Goal: Information Seeking & Learning: Learn about a topic

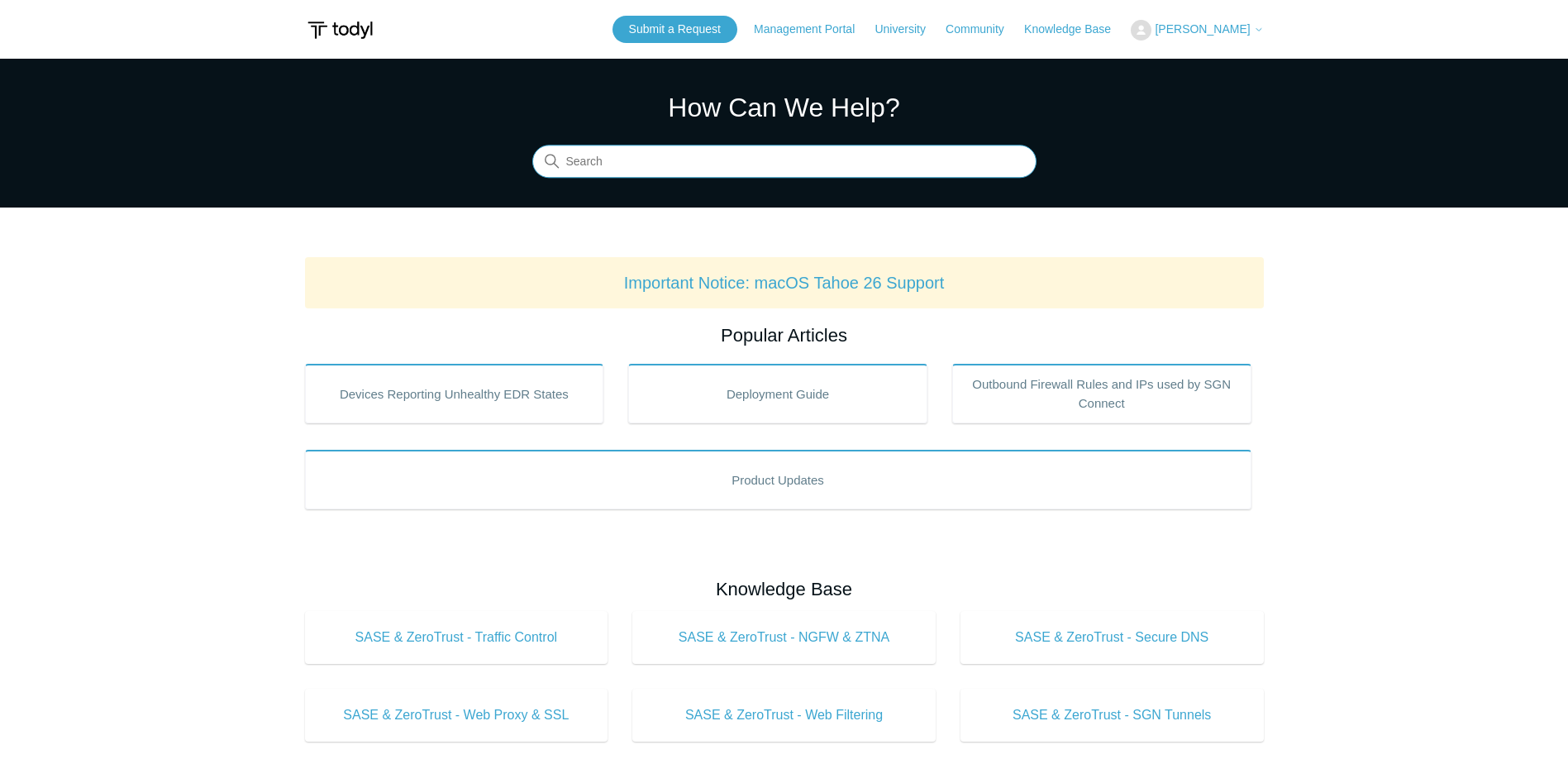
click at [636, 159] on input "Search" at bounding box center [784, 162] width 504 height 33
type input "VDI"
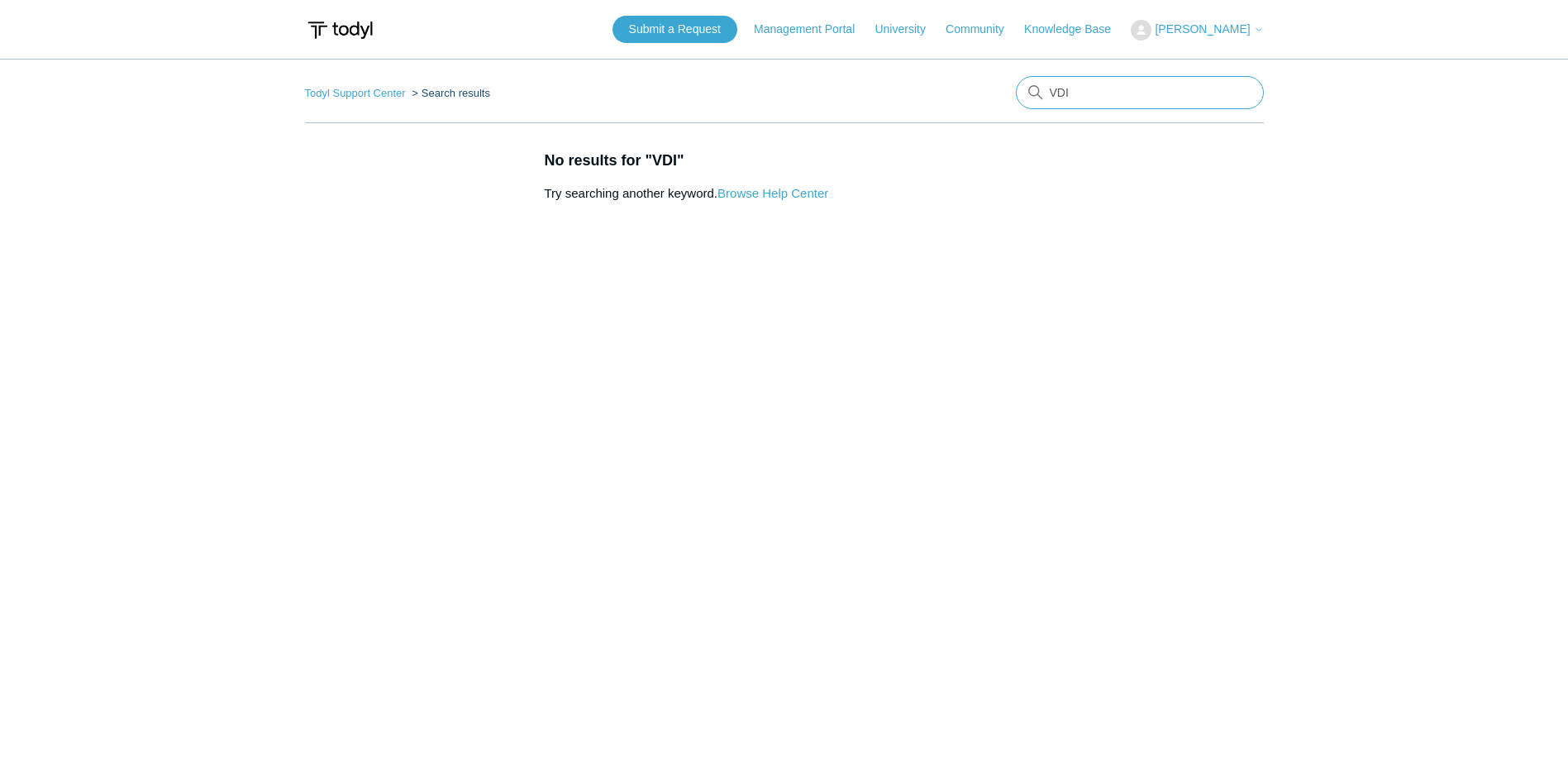
drag, startPoint x: 1093, startPoint y: 95, endPoint x: 840, endPoint y: 109, distance: 253.4
click at [860, 103] on nav "Todyl Support Center Search results VDI" at bounding box center [784, 99] width 958 height 47
click at [1119, 25] on link "Knowledge Base" at bounding box center [1075, 30] width 104 height 17
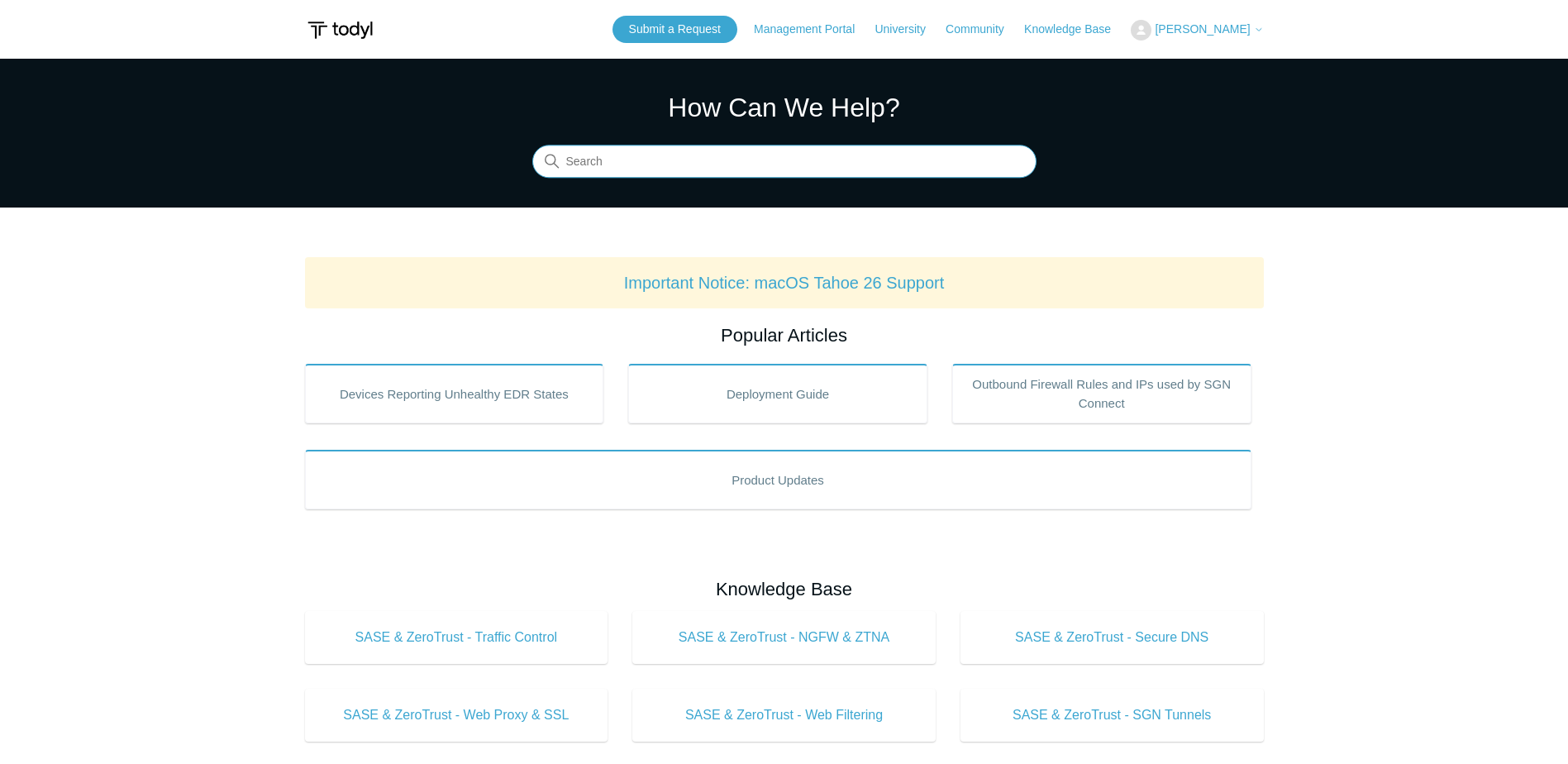
click at [717, 163] on input "Search" at bounding box center [784, 162] width 504 height 33
type input "VDI"
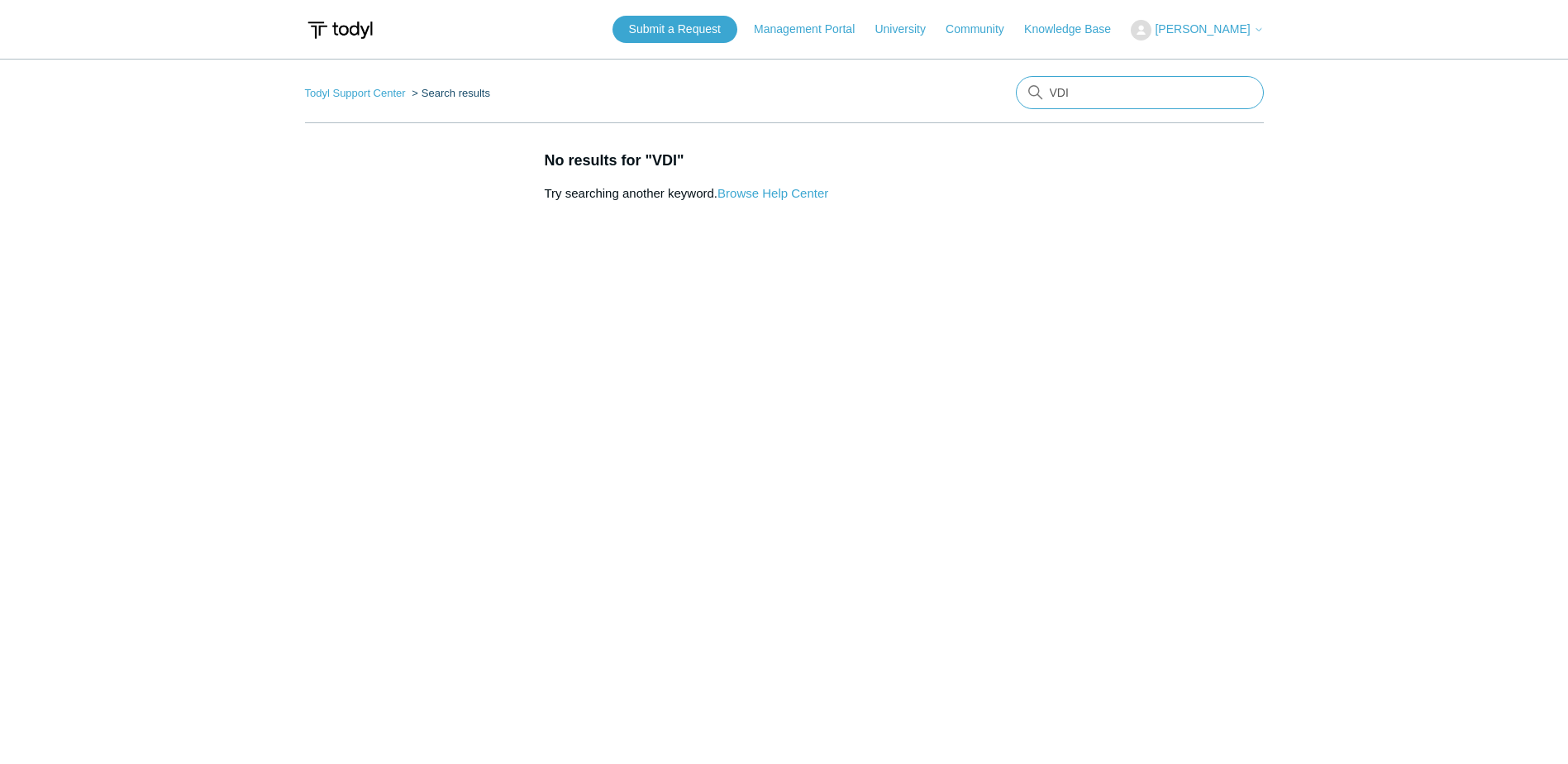
drag, startPoint x: 1049, startPoint y: 96, endPoint x: 894, endPoint y: 86, distance: 155.3
click at [919, 81] on nav "Todyl Support Center Search results VDI" at bounding box center [784, 99] width 958 height 47
type input "AVD"
click at [905, 68] on main "Todyl Support Center Search results AVD No results for "AVD" Try searching anot…" at bounding box center [784, 402] width 1568 height 687
type input "Virtual Desktop"
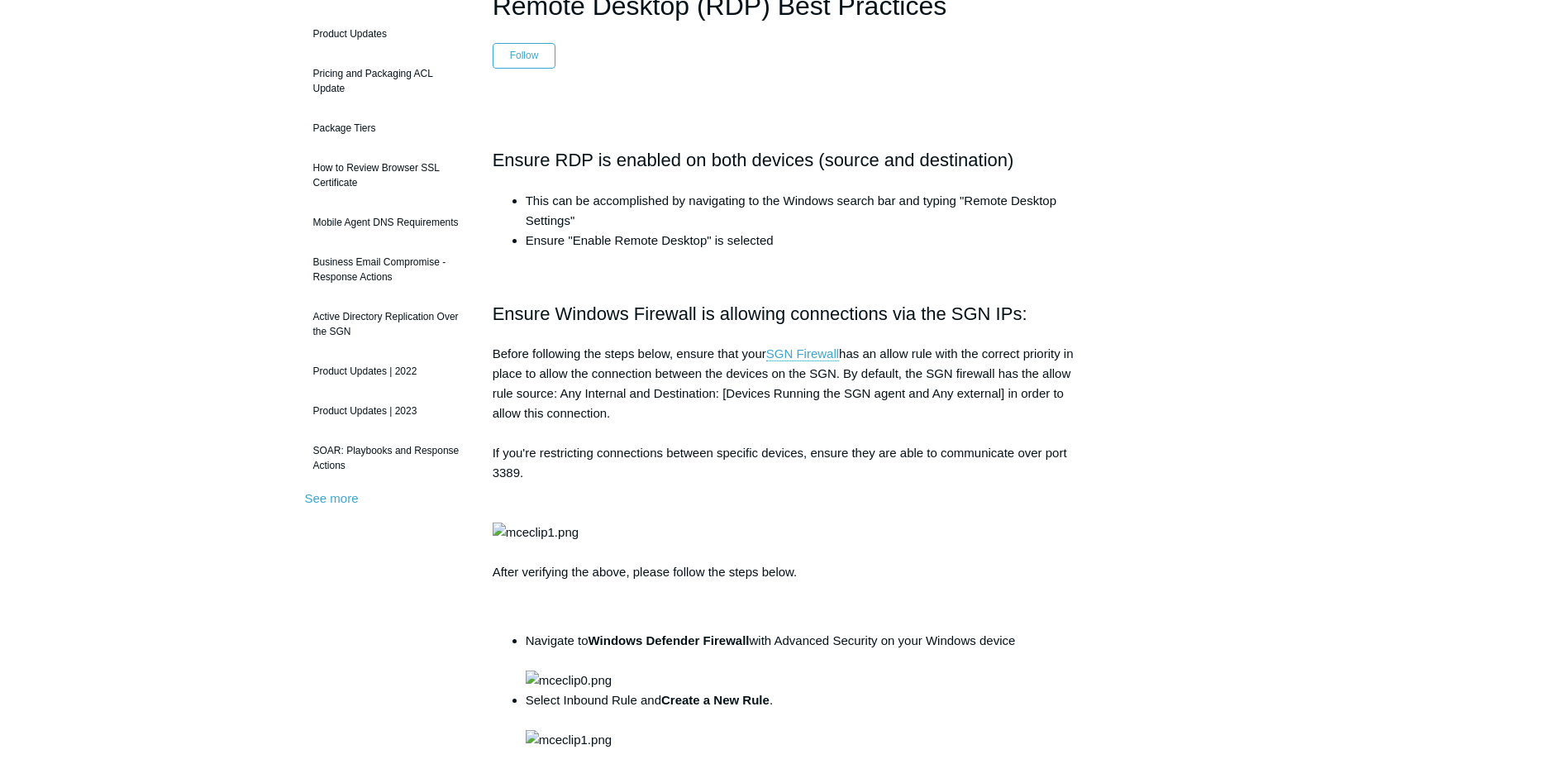
scroll to position [166, 0]
drag, startPoint x: 563, startPoint y: 197, endPoint x: 868, endPoint y: 210, distance: 305.3
click at [868, 210] on li "This can be accomplished by navigating to the Windows search bar and typing "Re…" at bounding box center [801, 209] width 551 height 40
drag, startPoint x: 868, startPoint y: 210, endPoint x: 757, endPoint y: 240, distance: 115.0
click at [757, 240] on li "Ensure "Enable Remote Desktop" is selected" at bounding box center [801, 239] width 551 height 20
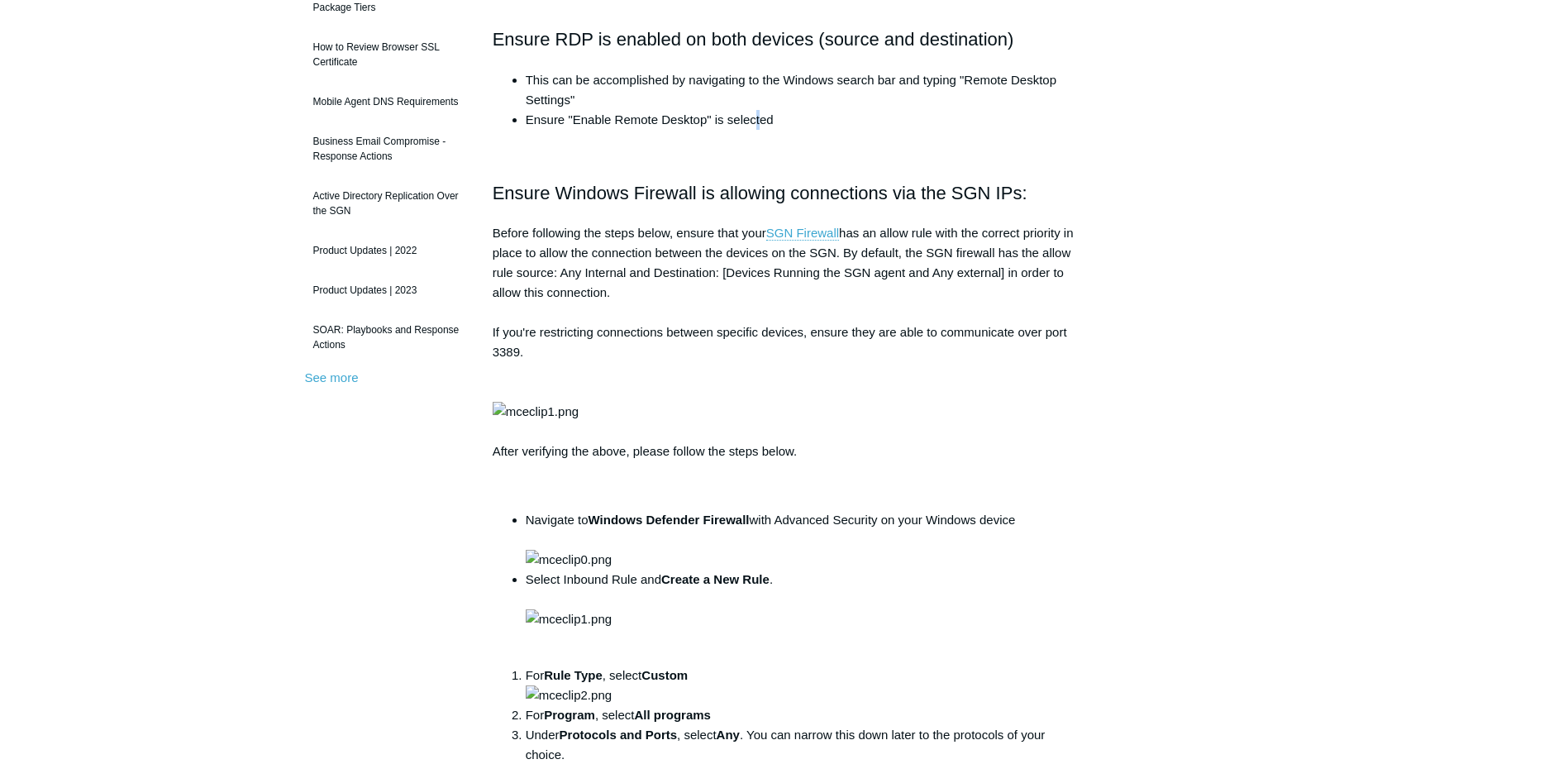
scroll to position [0, 0]
